Goal: Task Accomplishment & Management: Use online tool/utility

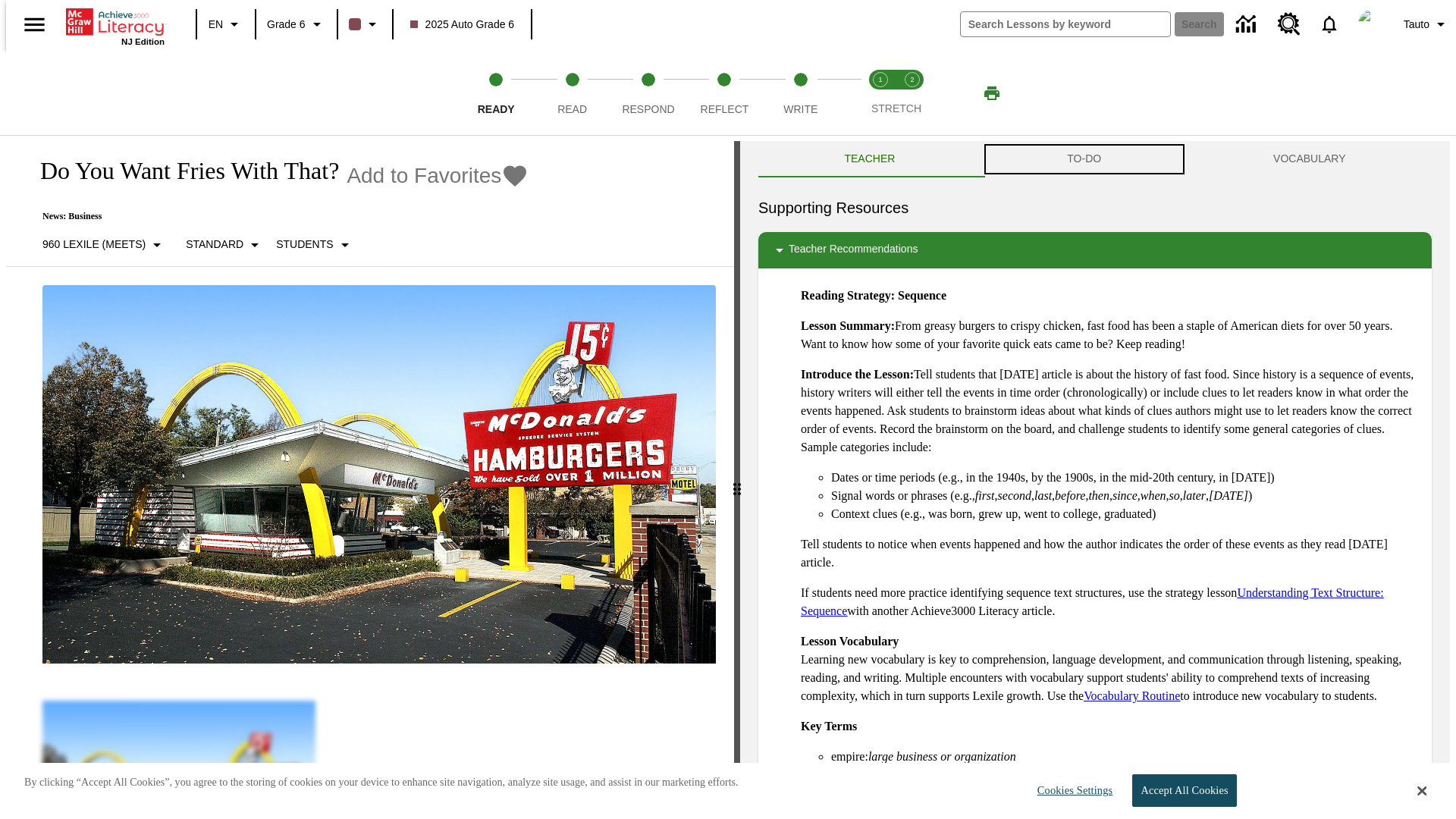
click at [1084, 159] on button "TO-DO" at bounding box center [1084, 159] width 206 height 36
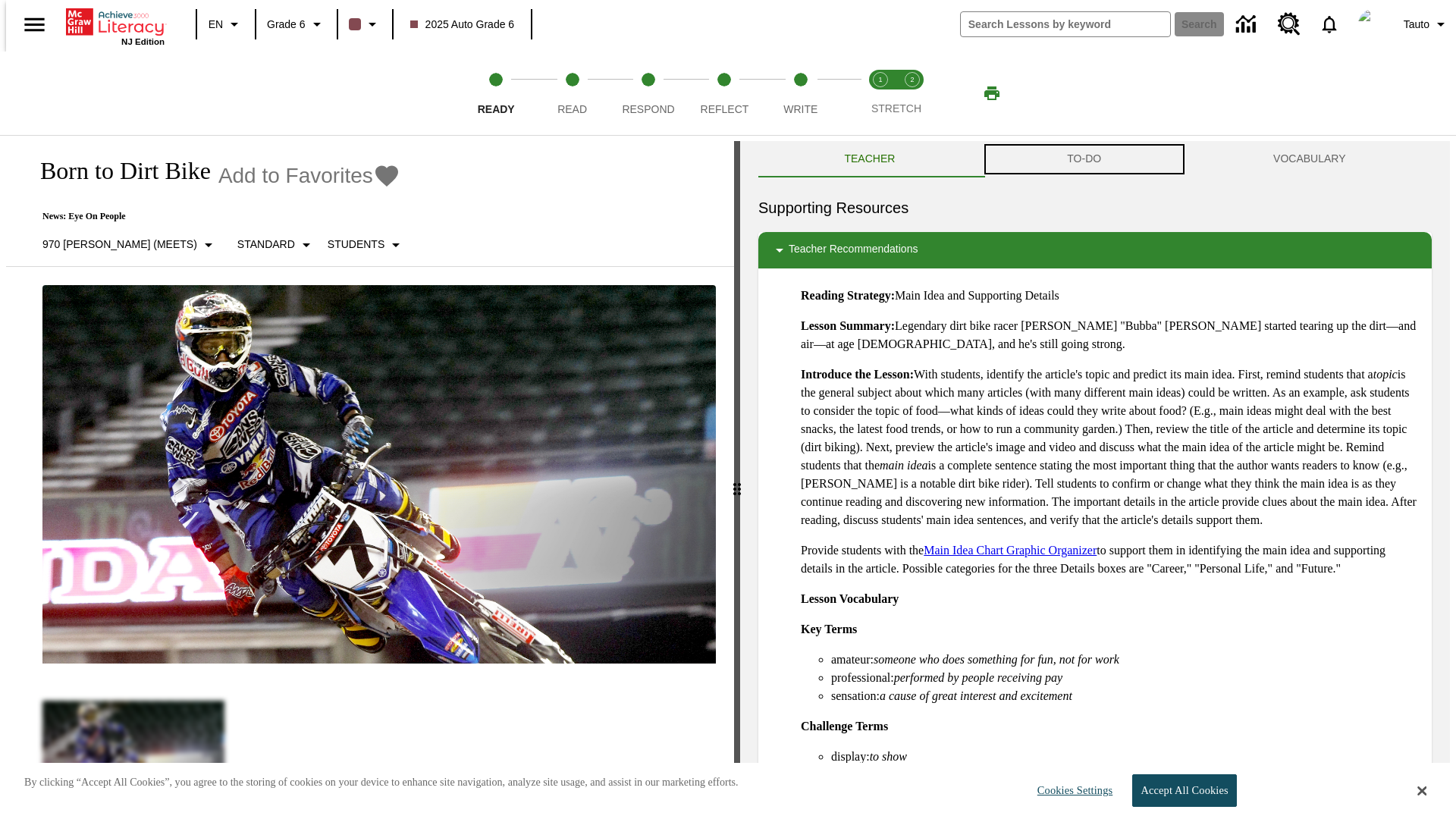
click at [1084, 159] on button "TO-DO" at bounding box center [1084, 159] width 206 height 36
